Goal: Information Seeking & Learning: Find contact information

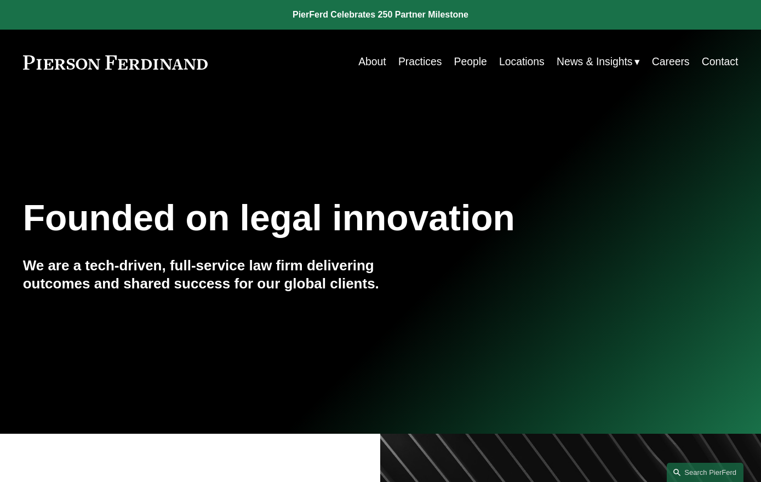
click at [717, 56] on link "Contact" at bounding box center [720, 62] width 37 height 21
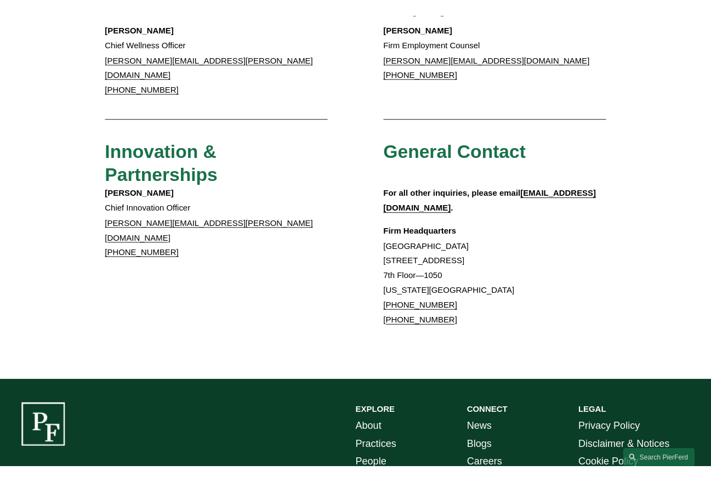
scroll to position [900, 0]
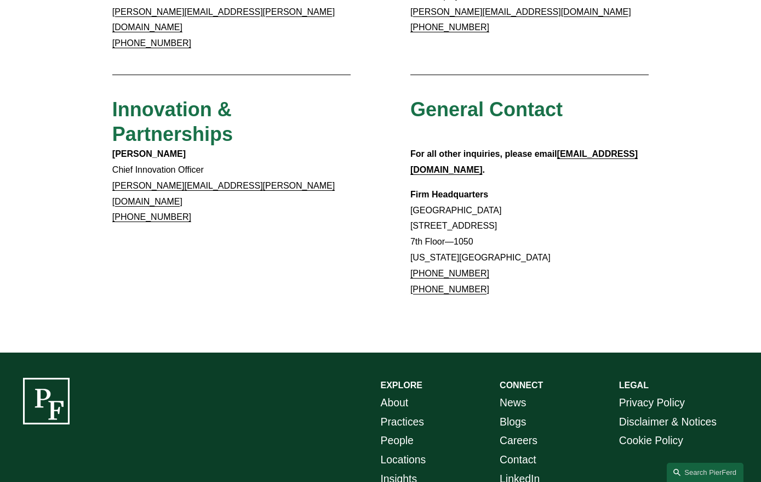
drag, startPoint x: 411, startPoint y: 163, endPoint x: 528, endPoint y: 166, distance: 117.9
click at [528, 187] on p "Firm Headquarters Rockefeller Center 1270 Avenue of the Americas 7th Floor—1050…" at bounding box center [530, 242] width 238 height 111
copy p "1270 Avenue of the Americas"
click at [483, 196] on p "Firm Headquarters Rockefeller Center 1270 Avenue of the Americas 7th Floor—1050…" at bounding box center [530, 242] width 238 height 111
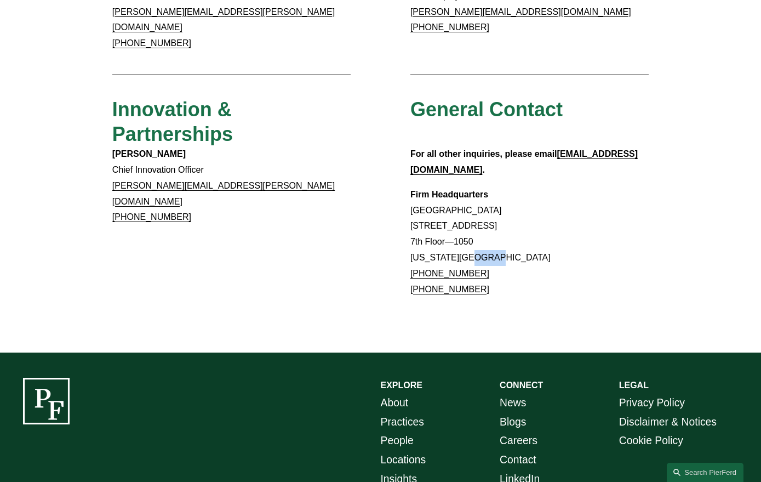
copy p "10020"
